Goal: Check status: Check status

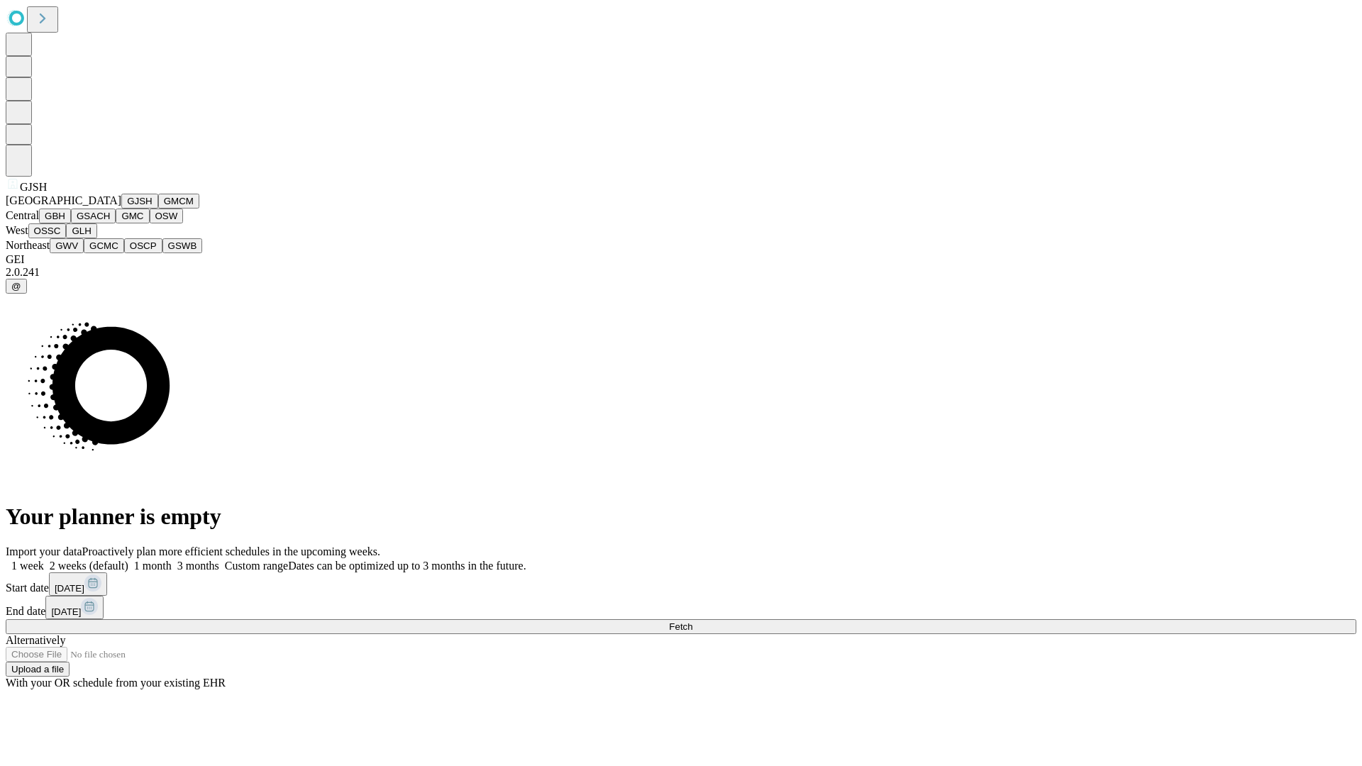
click at [121, 208] on button "GJSH" at bounding box center [139, 201] width 37 height 15
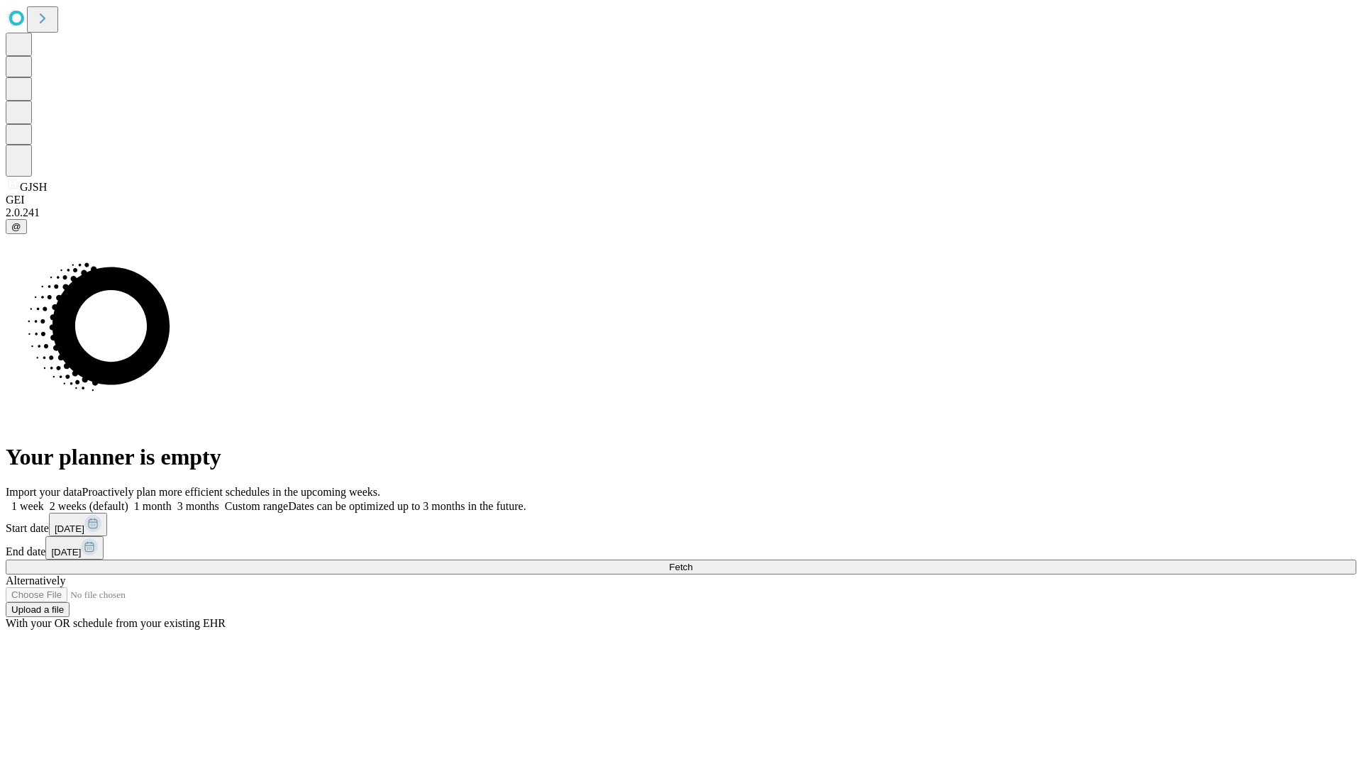
click at [128, 500] on label "2 weeks (default)" at bounding box center [86, 506] width 84 height 12
click at [692, 562] on span "Fetch" at bounding box center [680, 567] width 23 height 11
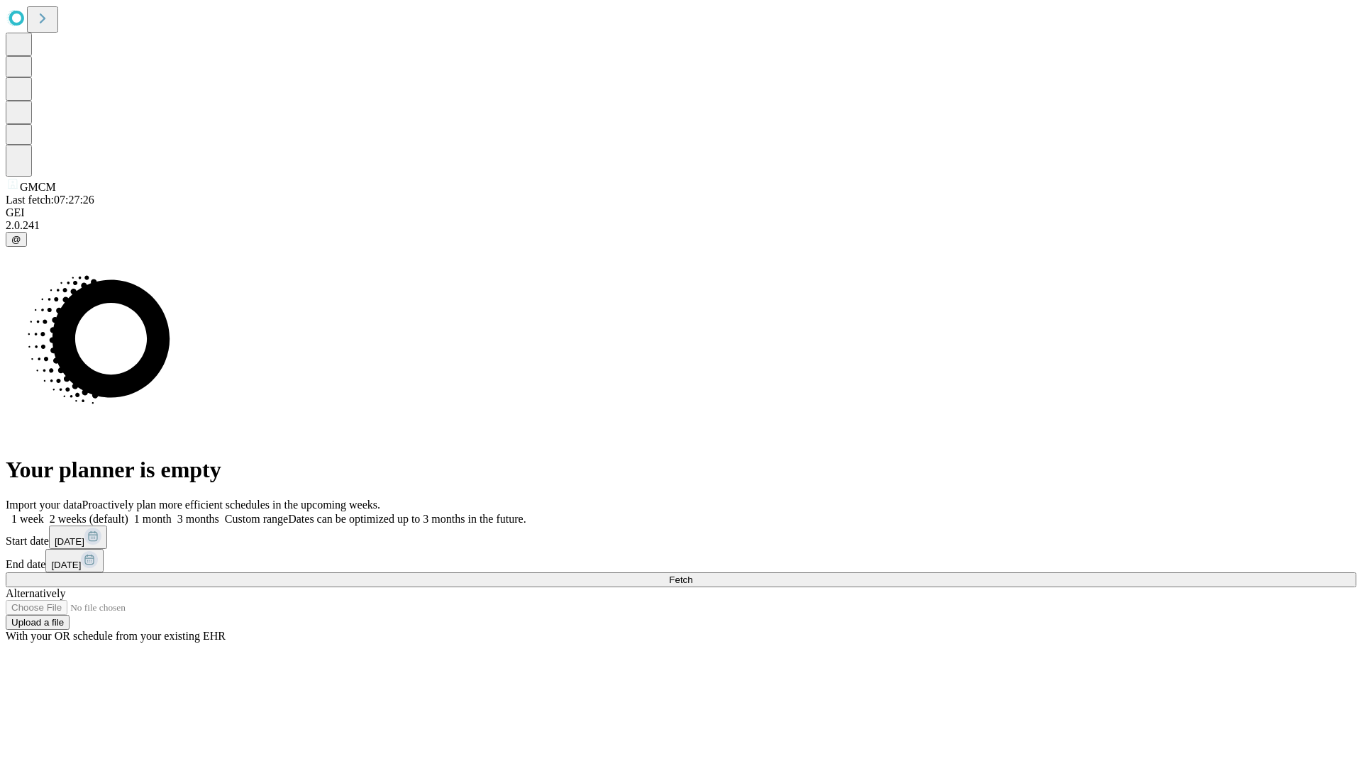
click at [128, 513] on label "2 weeks (default)" at bounding box center [86, 519] width 84 height 12
click at [692, 574] on span "Fetch" at bounding box center [680, 579] width 23 height 11
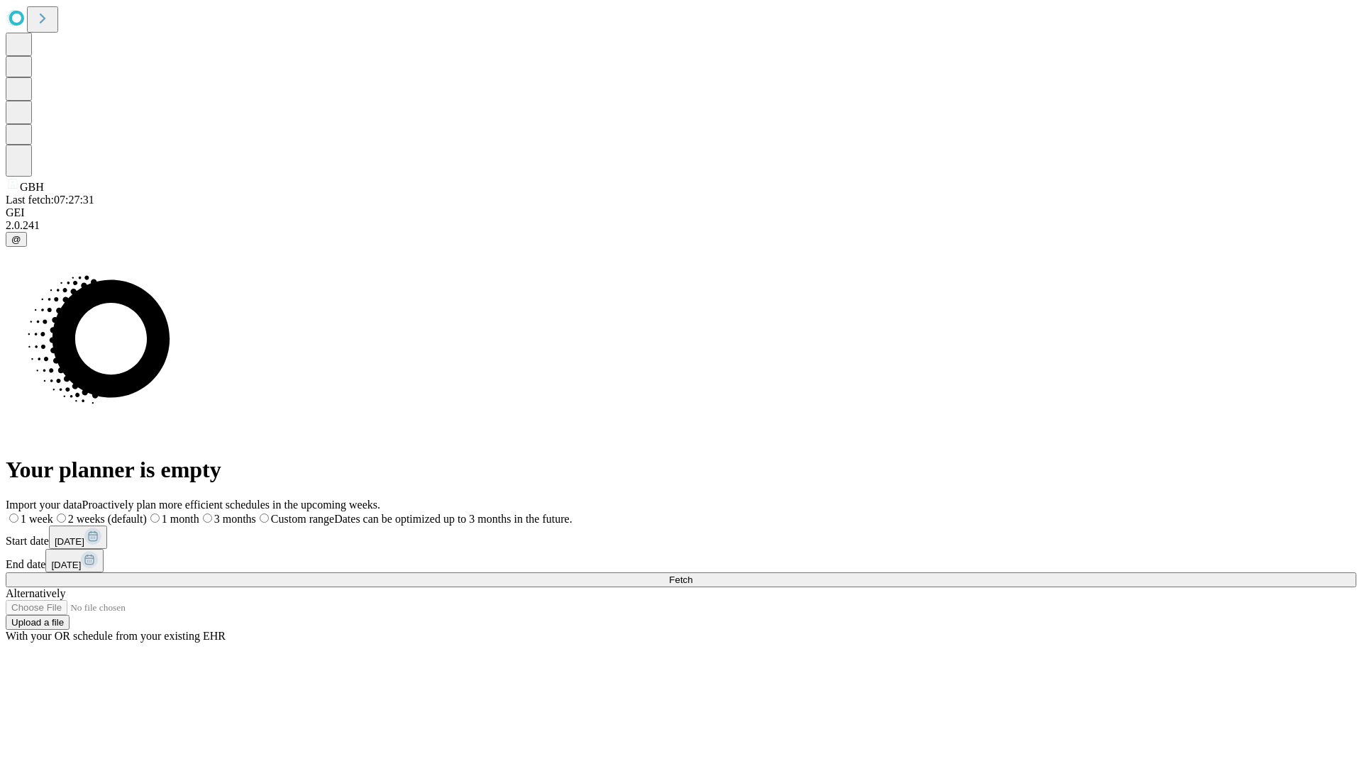
click at [147, 513] on label "2 weeks (default)" at bounding box center [100, 519] width 94 height 12
click at [692, 574] on span "Fetch" at bounding box center [680, 579] width 23 height 11
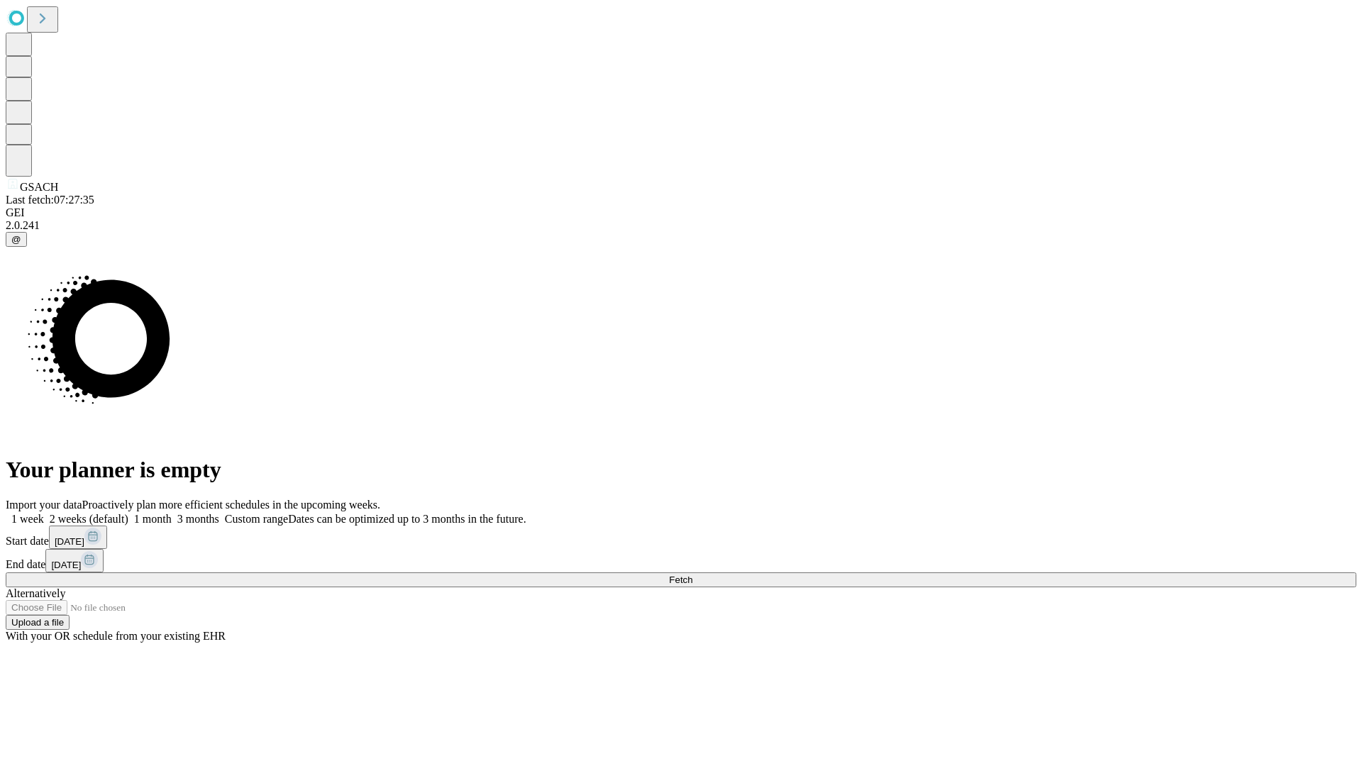
click at [692, 574] on span "Fetch" at bounding box center [680, 579] width 23 height 11
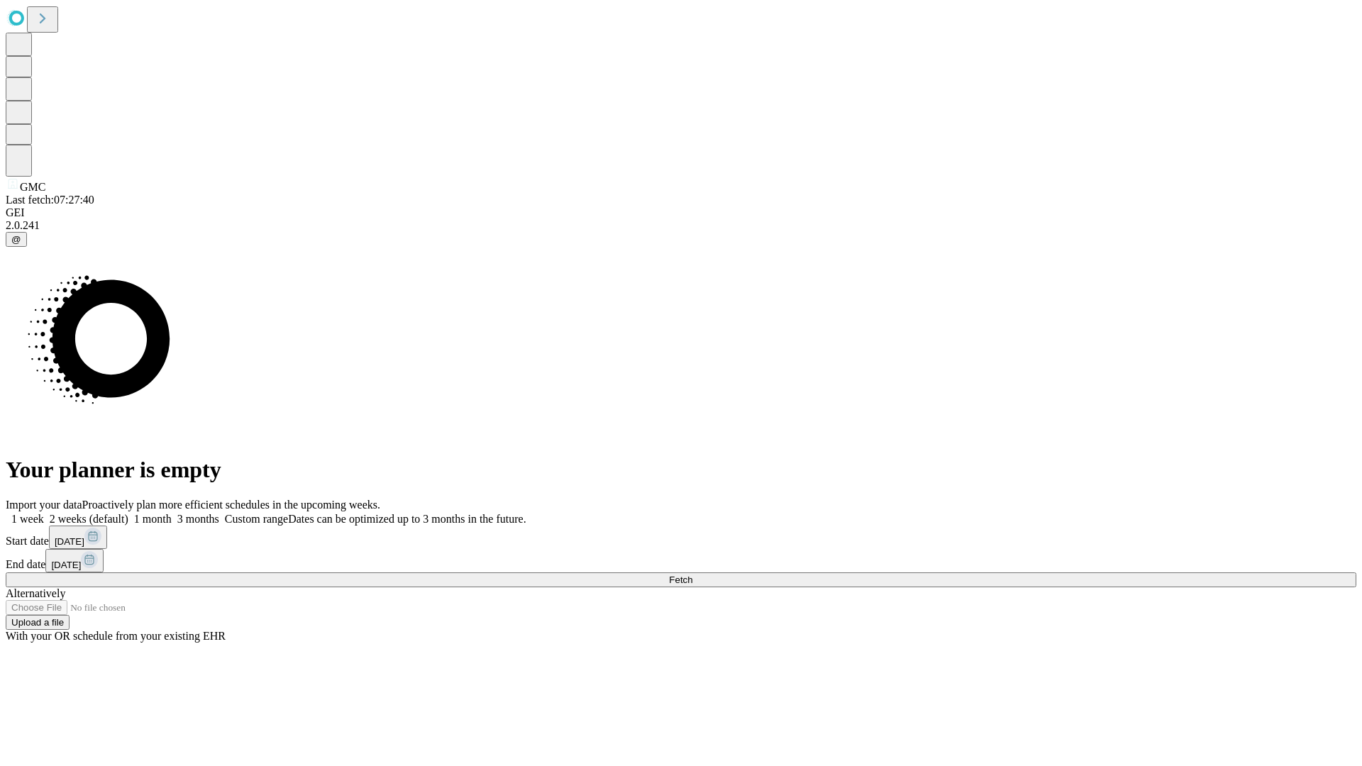
click at [128, 513] on label "2 weeks (default)" at bounding box center [86, 519] width 84 height 12
click at [692, 574] on span "Fetch" at bounding box center [680, 579] width 23 height 11
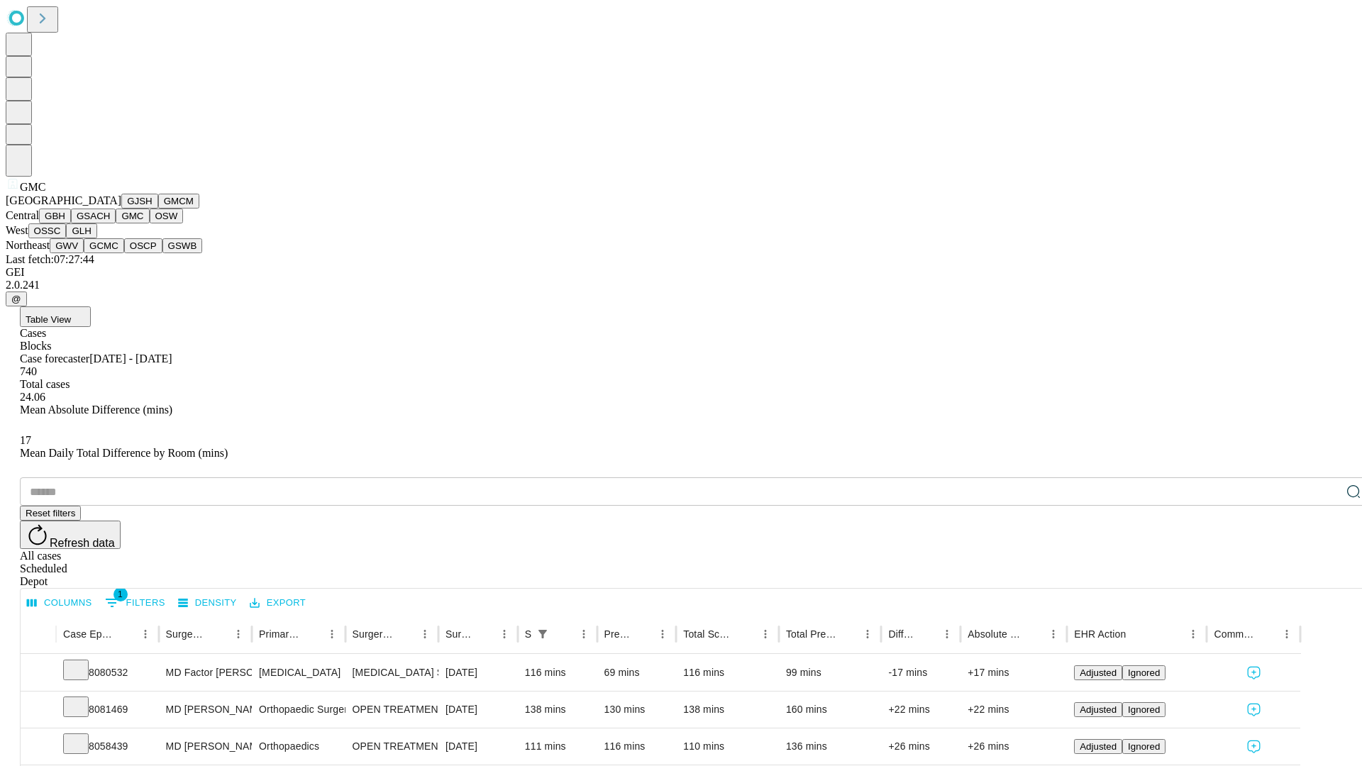
click at [150, 223] on button "OSW" at bounding box center [167, 215] width 34 height 15
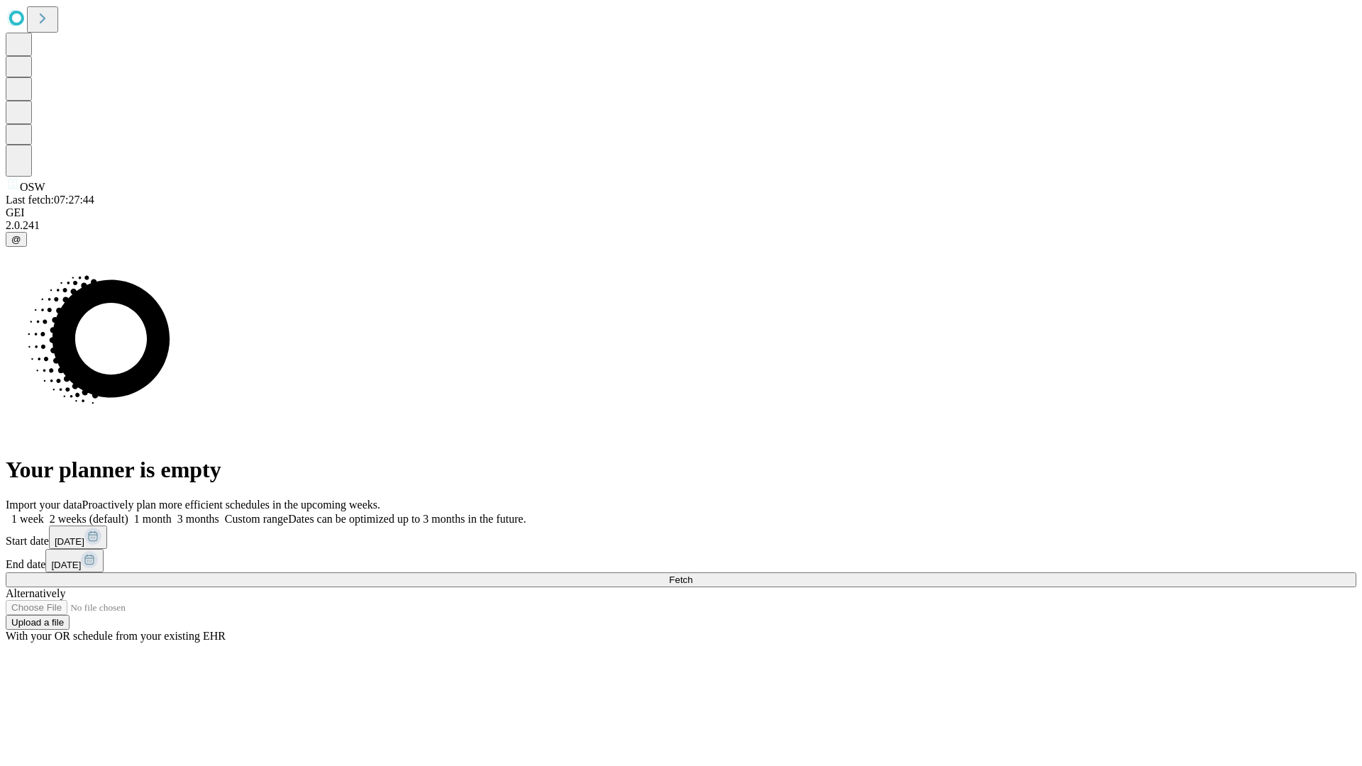
click at [128, 513] on label "2 weeks (default)" at bounding box center [86, 519] width 84 height 12
click at [692, 574] on span "Fetch" at bounding box center [680, 579] width 23 height 11
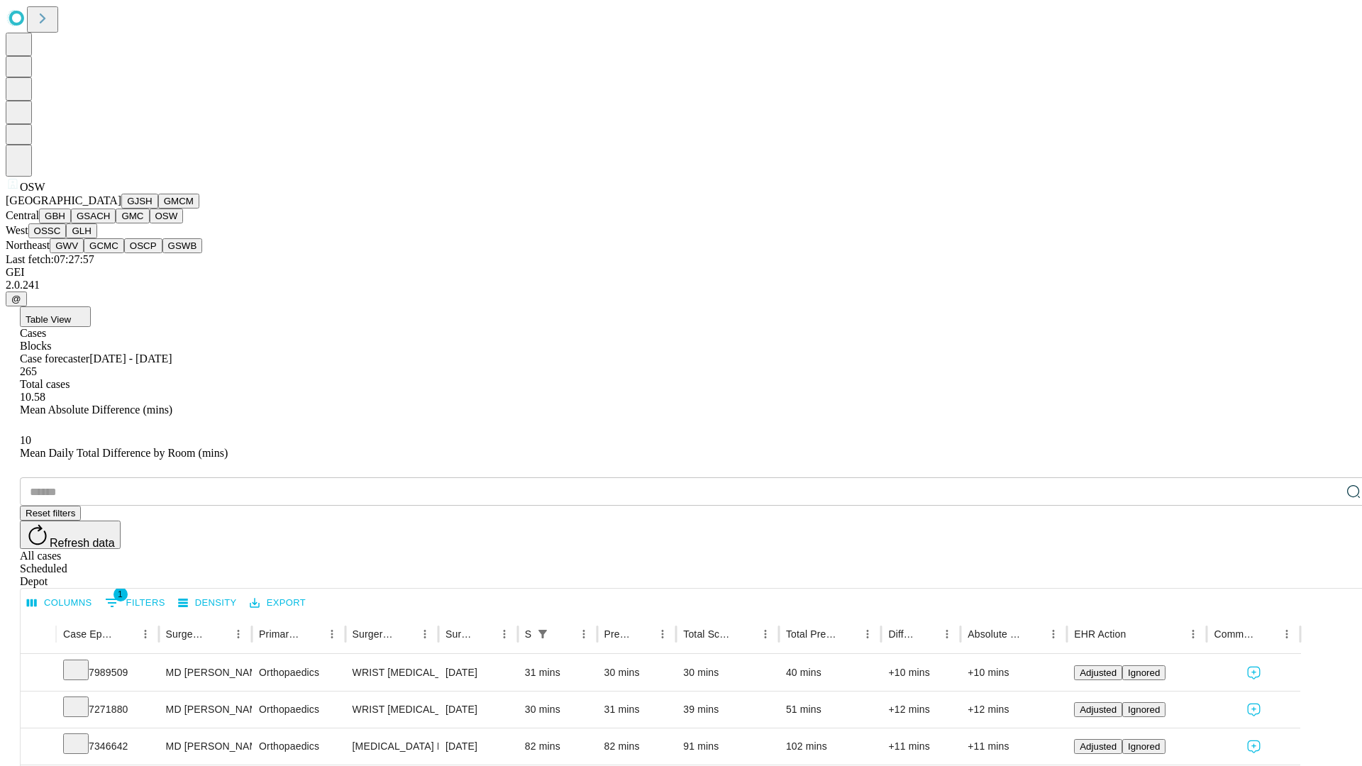
click at [67, 238] on button "OSSC" at bounding box center [47, 230] width 38 height 15
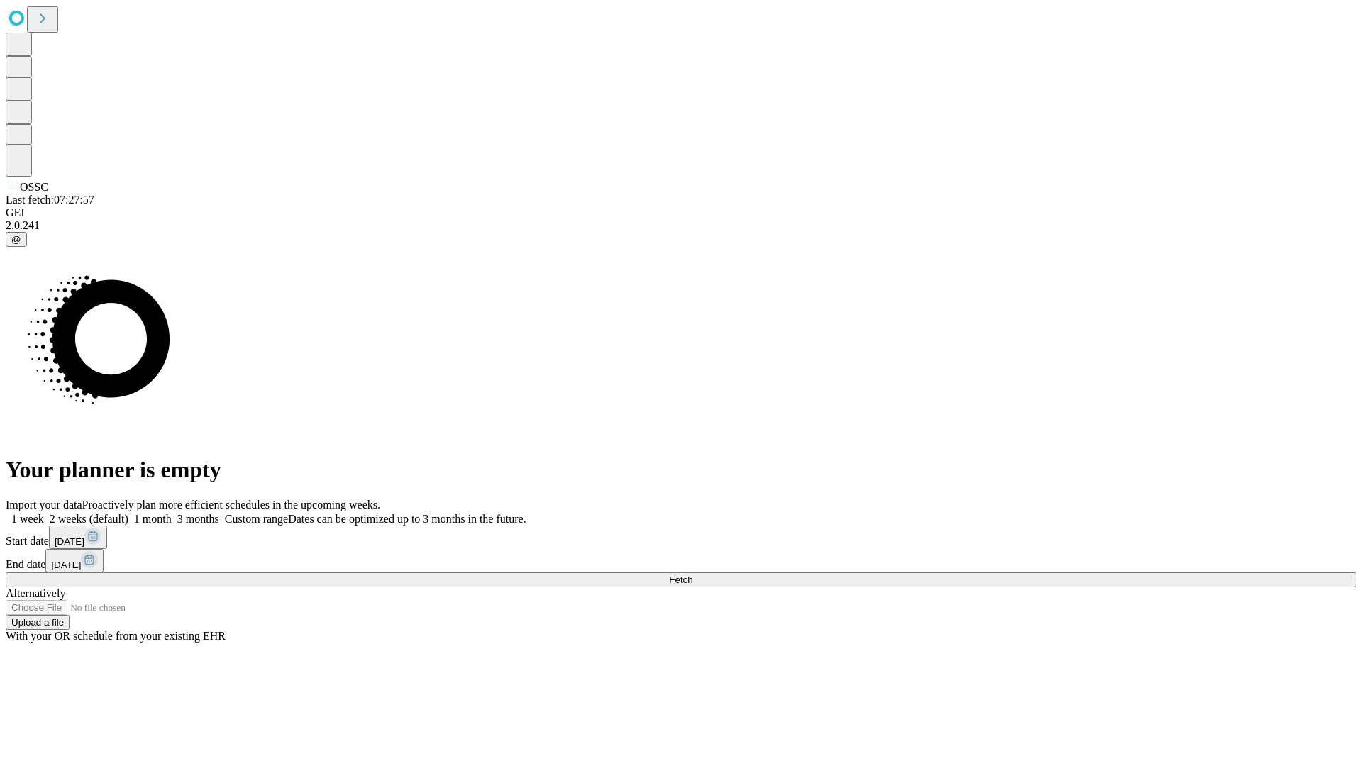
click at [128, 513] on label "2 weeks (default)" at bounding box center [86, 519] width 84 height 12
click at [692, 574] on span "Fetch" at bounding box center [680, 579] width 23 height 11
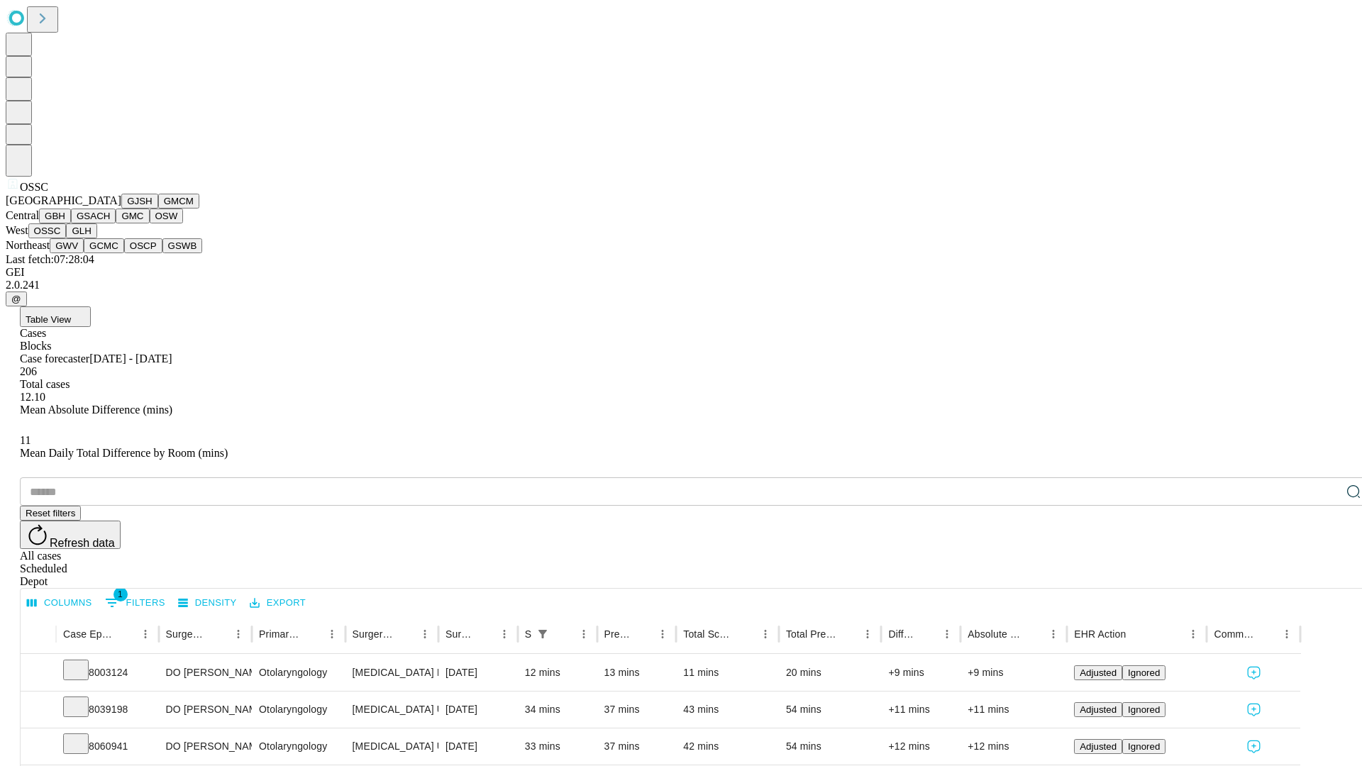
click at [96, 238] on button "GLH" at bounding box center [81, 230] width 30 height 15
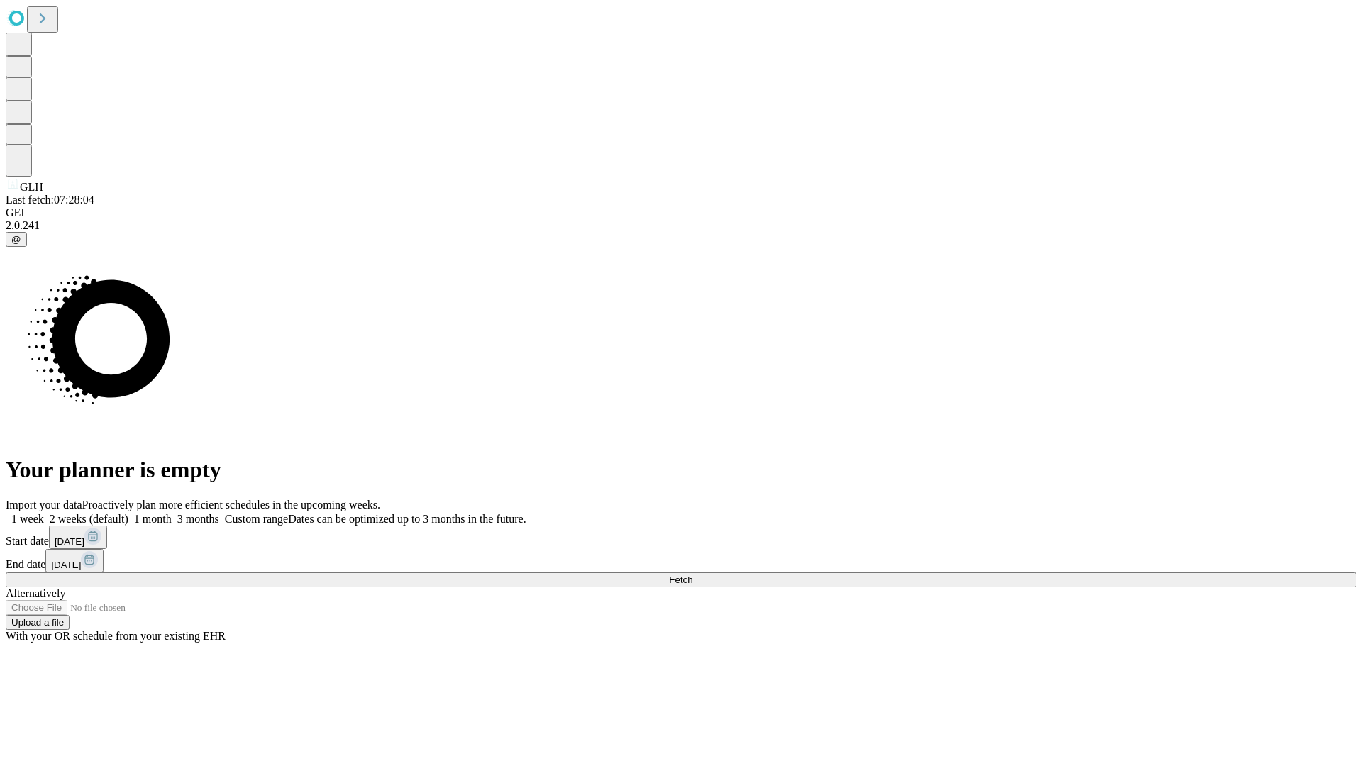
click at [128, 513] on label "2 weeks (default)" at bounding box center [86, 519] width 84 height 12
click at [692, 574] on span "Fetch" at bounding box center [680, 579] width 23 height 11
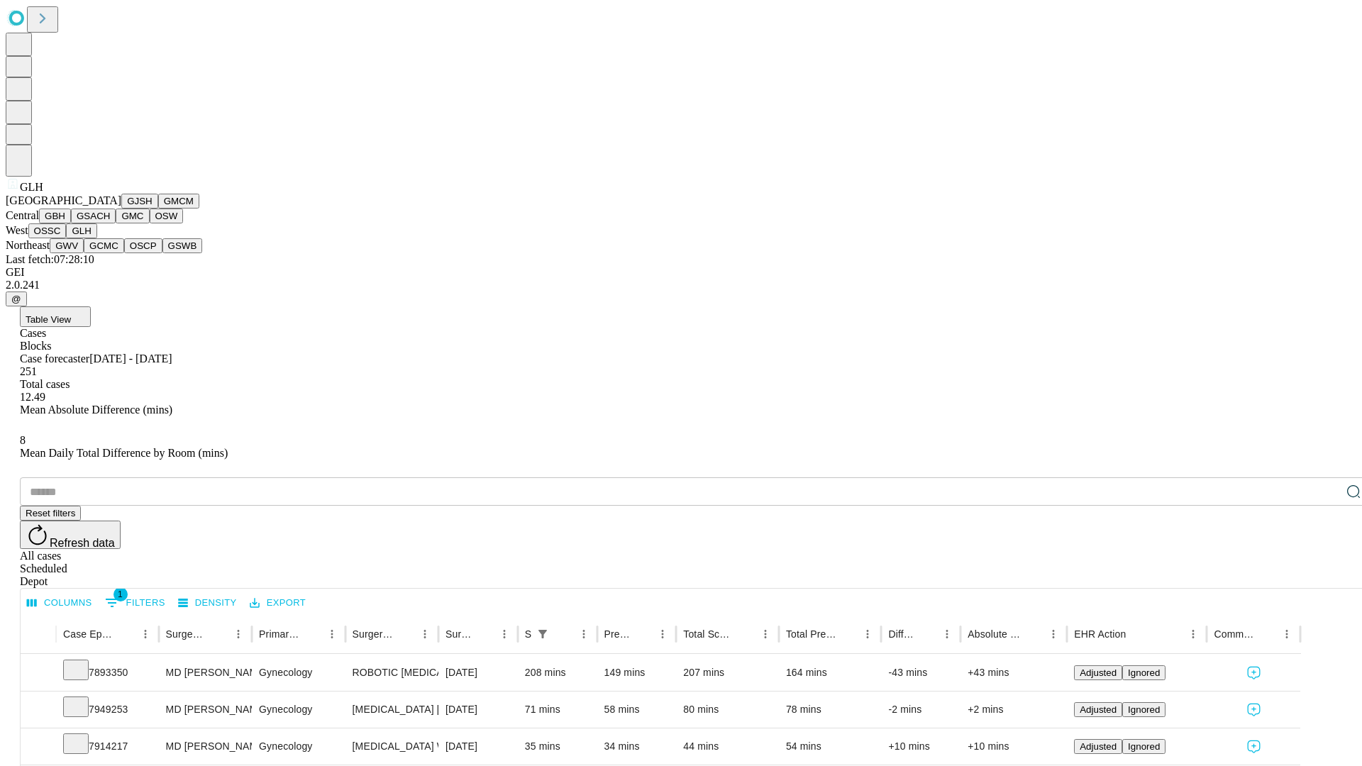
click at [84, 253] on button "GWV" at bounding box center [67, 245] width 34 height 15
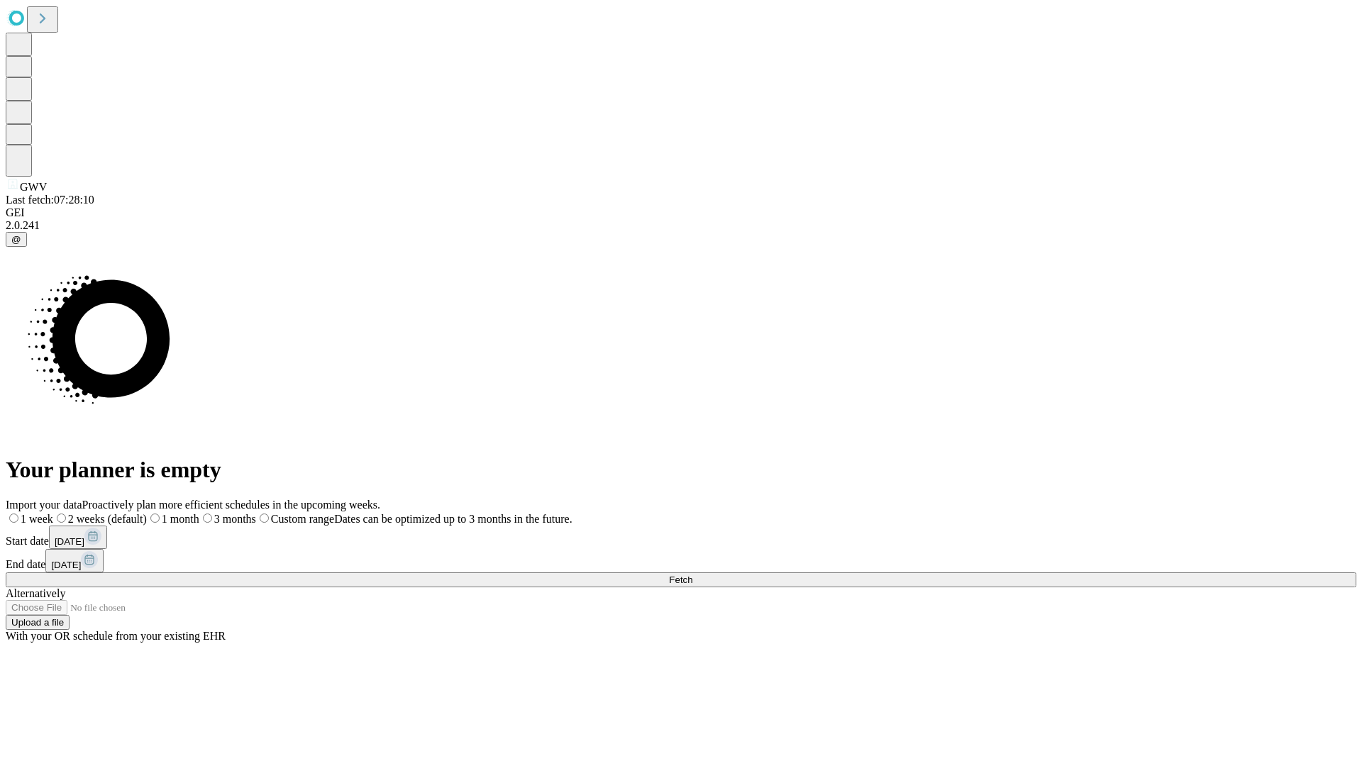
click at [147, 513] on label "2 weeks (default)" at bounding box center [100, 519] width 94 height 12
click at [692, 574] on span "Fetch" at bounding box center [680, 579] width 23 height 11
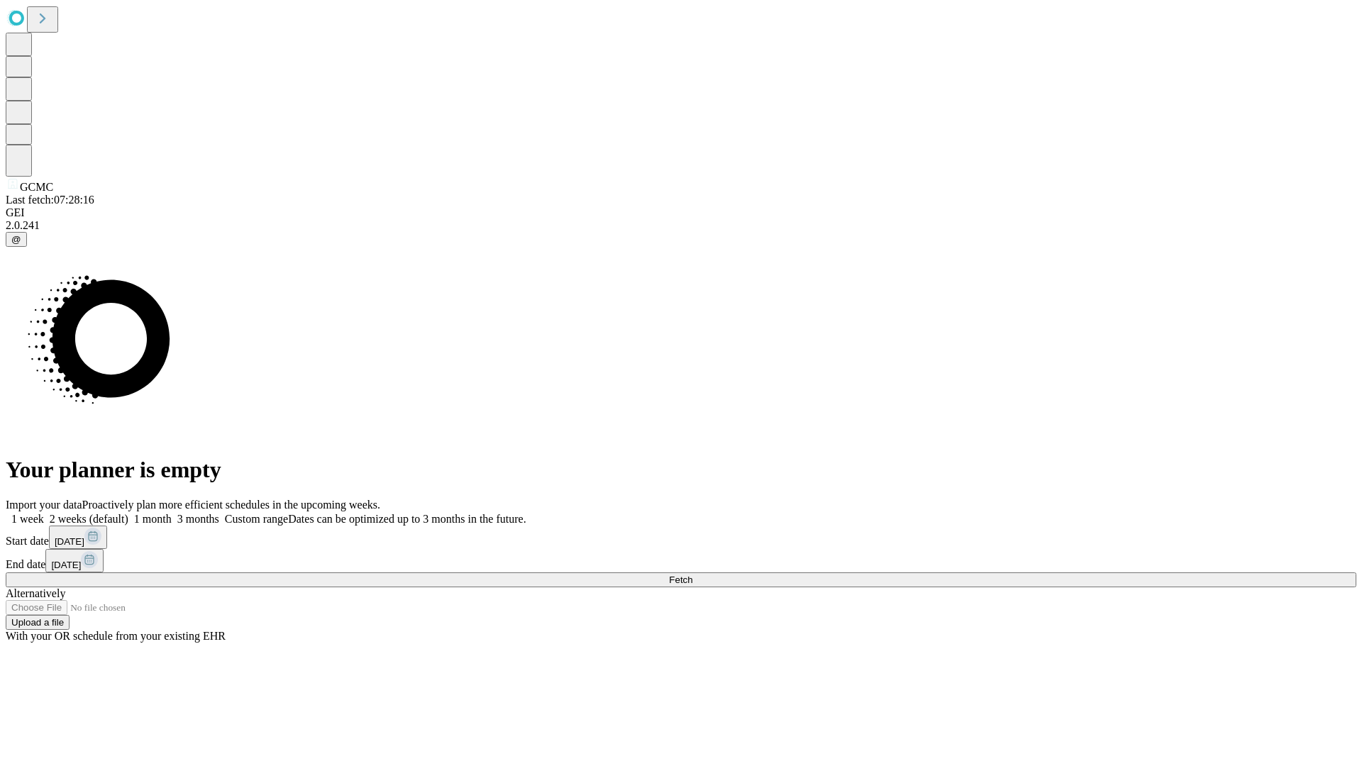
click at [128, 513] on label "2 weeks (default)" at bounding box center [86, 519] width 84 height 12
click at [692, 574] on span "Fetch" at bounding box center [680, 579] width 23 height 11
